Goal: Find specific page/section: Find specific page/section

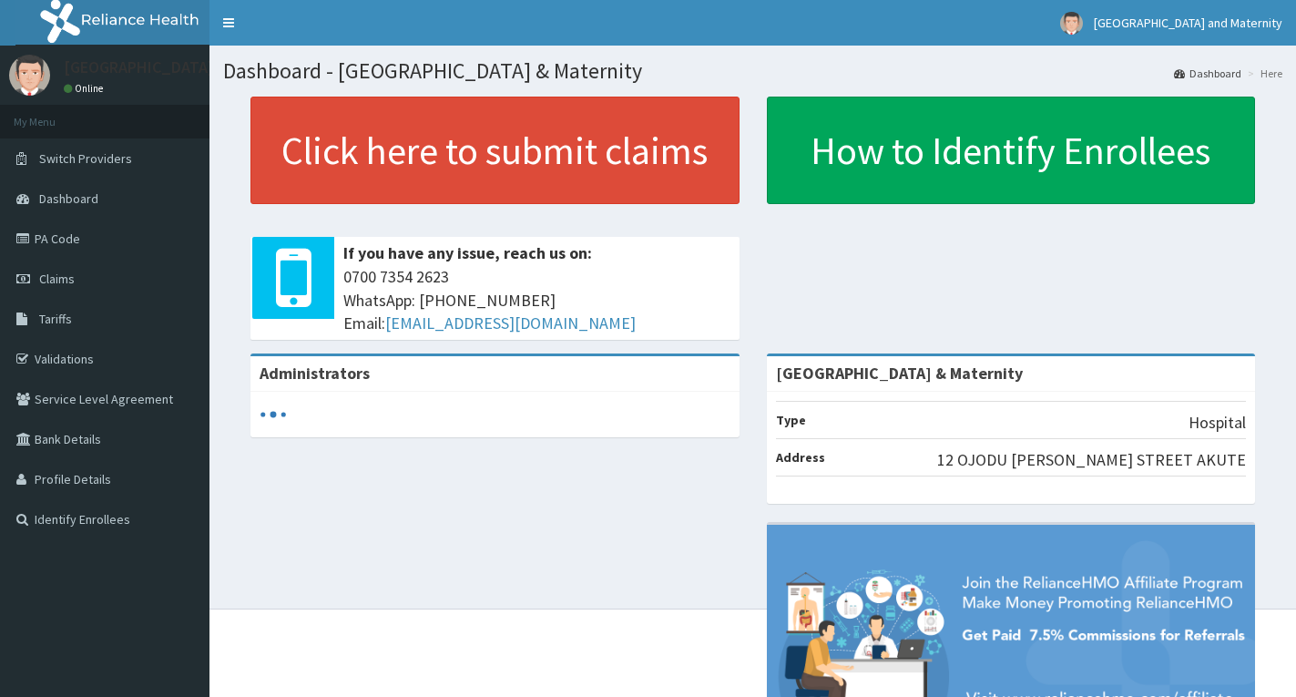
click at [59, 241] on link "PA Code" at bounding box center [105, 239] width 210 height 40
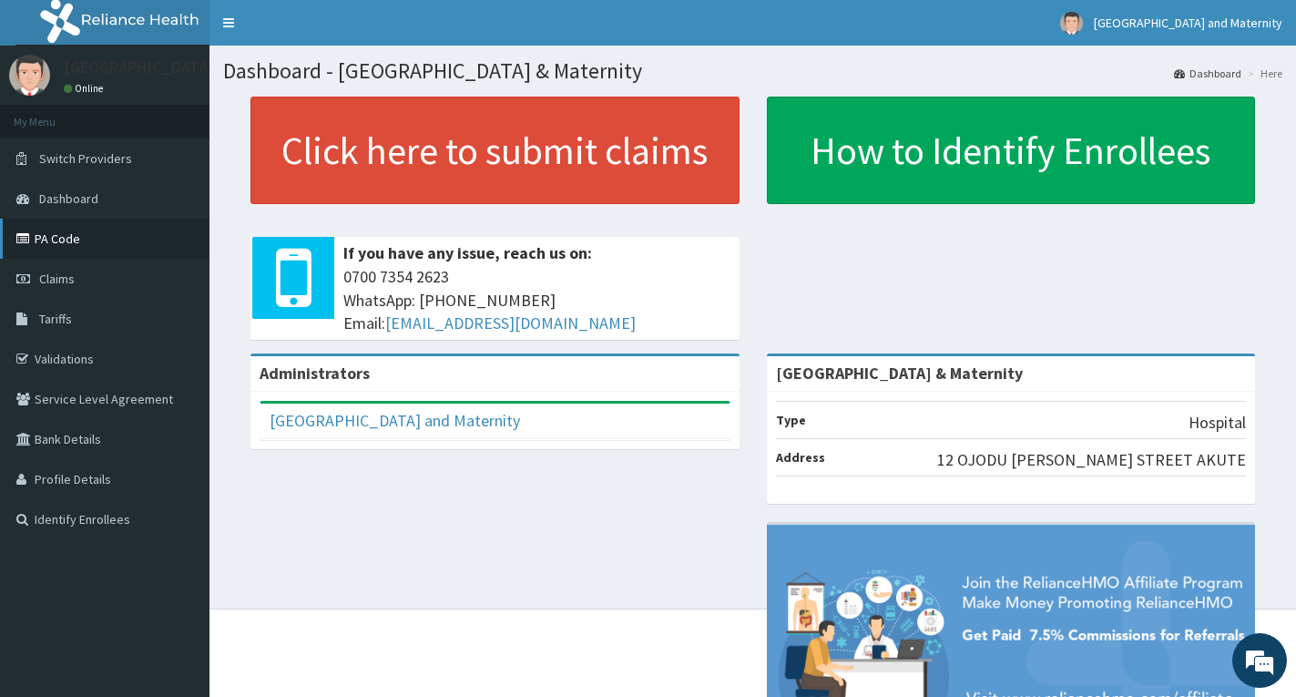
click at [58, 247] on link "PA Code" at bounding box center [105, 239] width 210 height 40
